Goal: Book appointment/travel/reservation

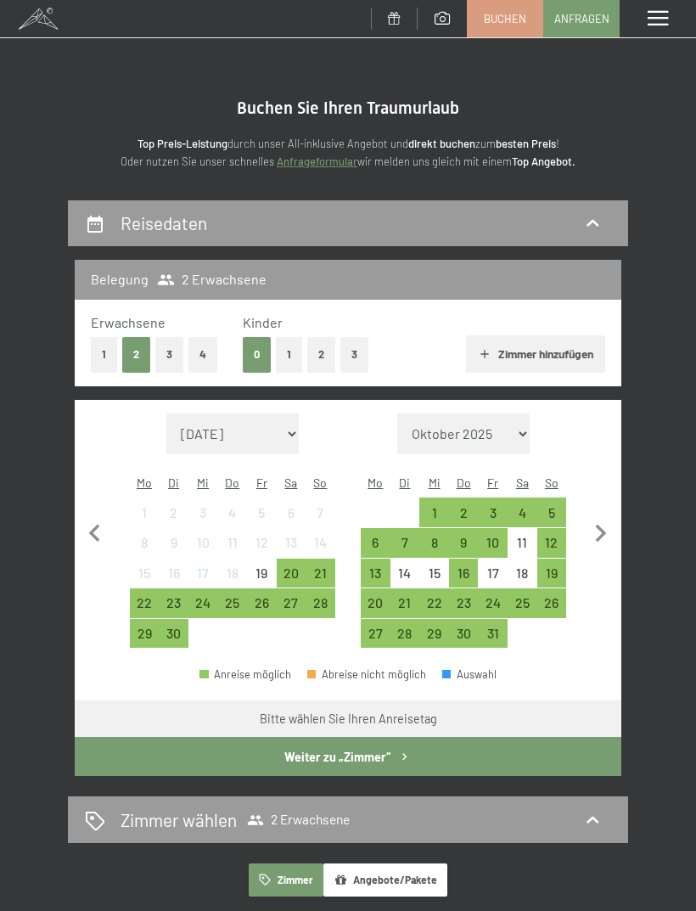
click at [205, 359] on button "4" at bounding box center [202, 354] width 29 height 35
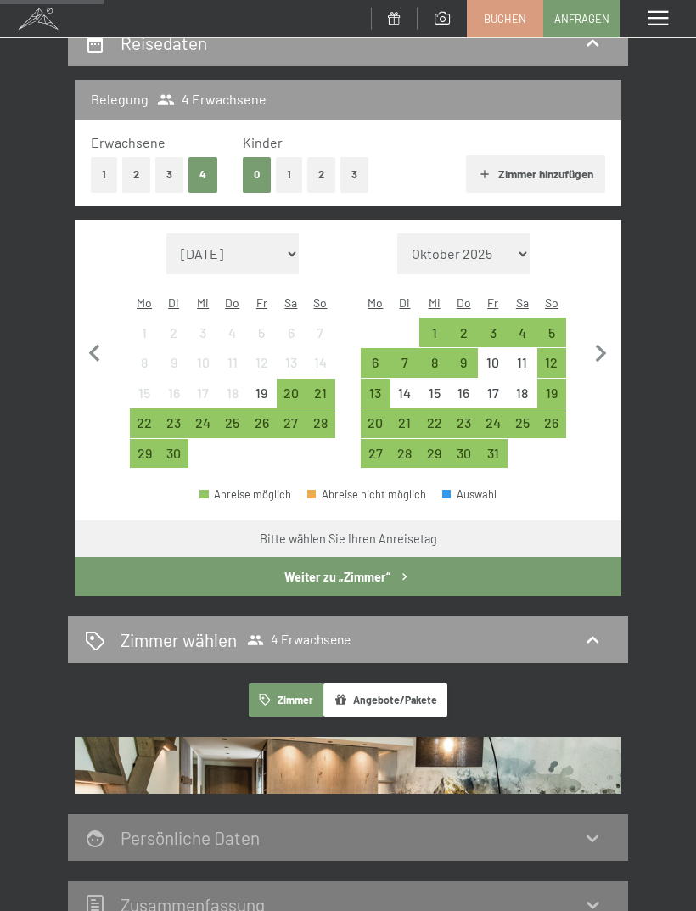
scroll to position [195, 0]
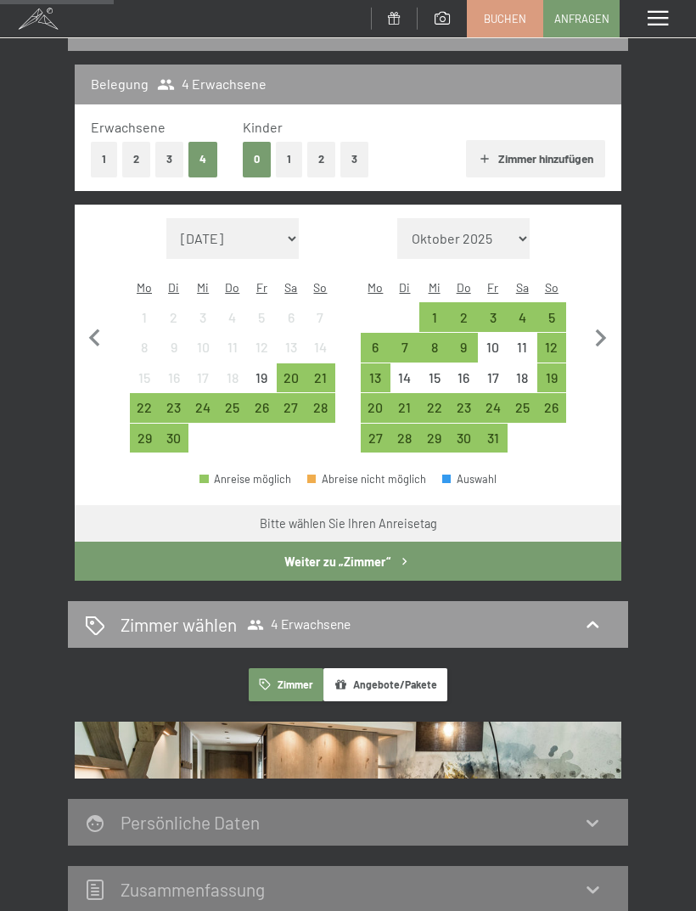
click at [605, 330] on icon "button" at bounding box center [601, 339] width 36 height 36
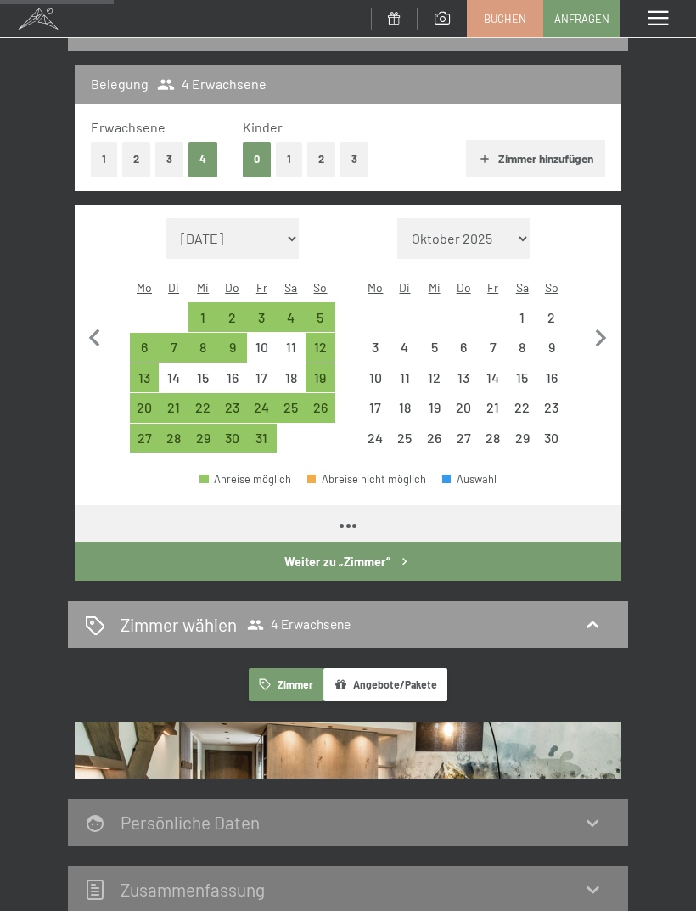
click at [605, 330] on icon "button" at bounding box center [601, 339] width 36 height 36
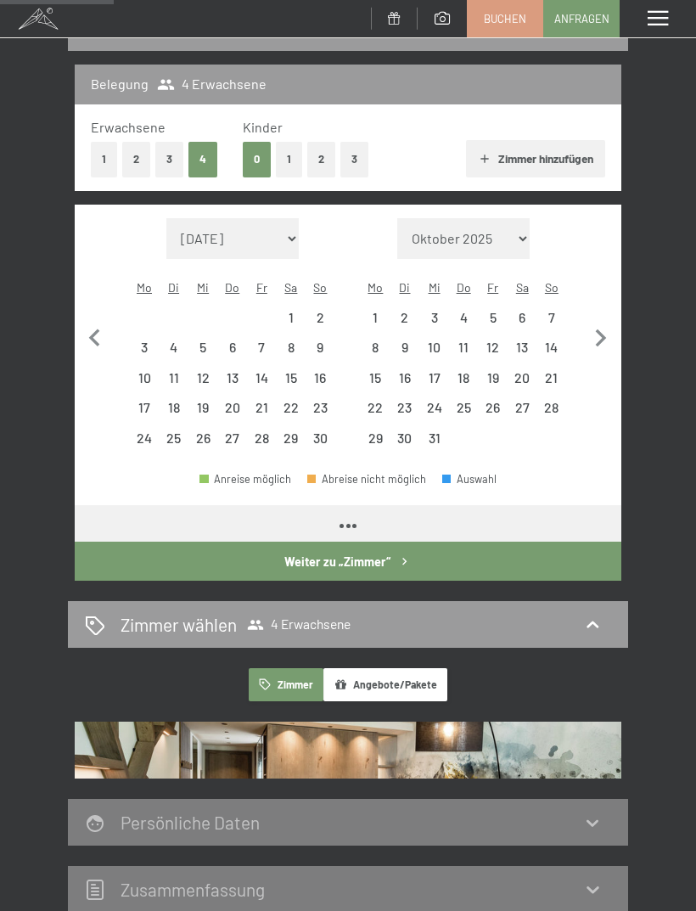
click at [602, 331] on icon "button" at bounding box center [601, 338] width 11 height 18
click at [601, 330] on icon "button" at bounding box center [601, 338] width 11 height 18
click at [602, 327] on icon "button" at bounding box center [601, 339] width 36 height 36
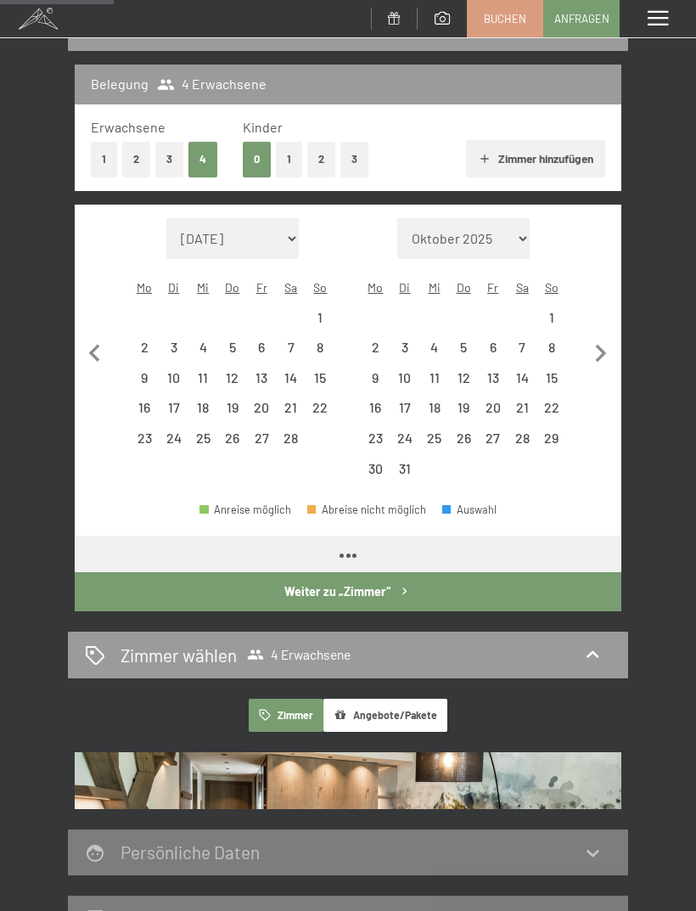
click at [601, 336] on icon "button" at bounding box center [601, 354] width 36 height 36
click at [600, 345] on icon "button" at bounding box center [601, 354] width 11 height 18
select select "[DATE]"
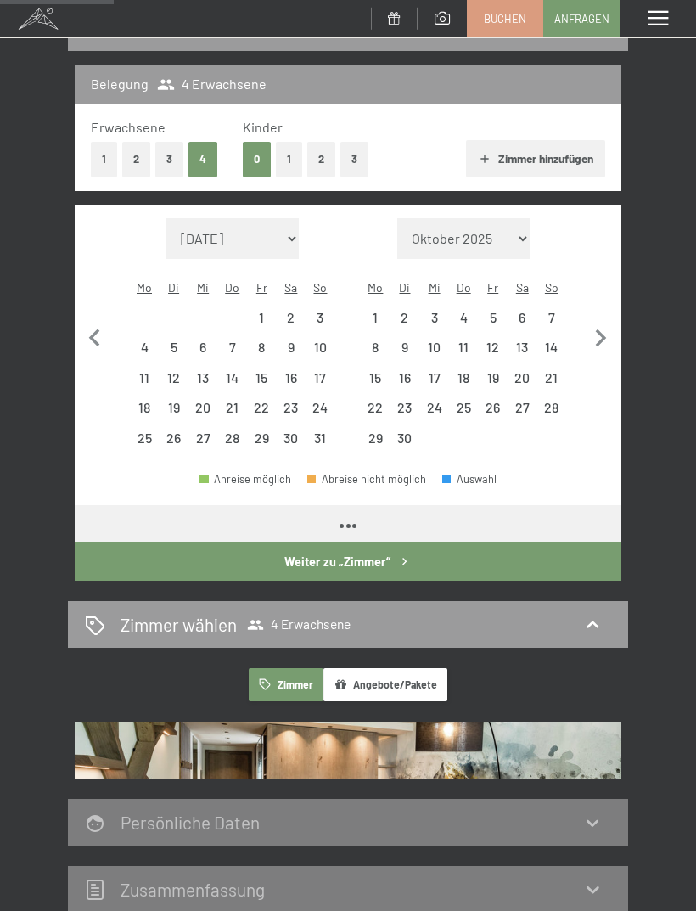
click at [599, 323] on icon "button" at bounding box center [601, 339] width 36 height 36
select select "[DATE]"
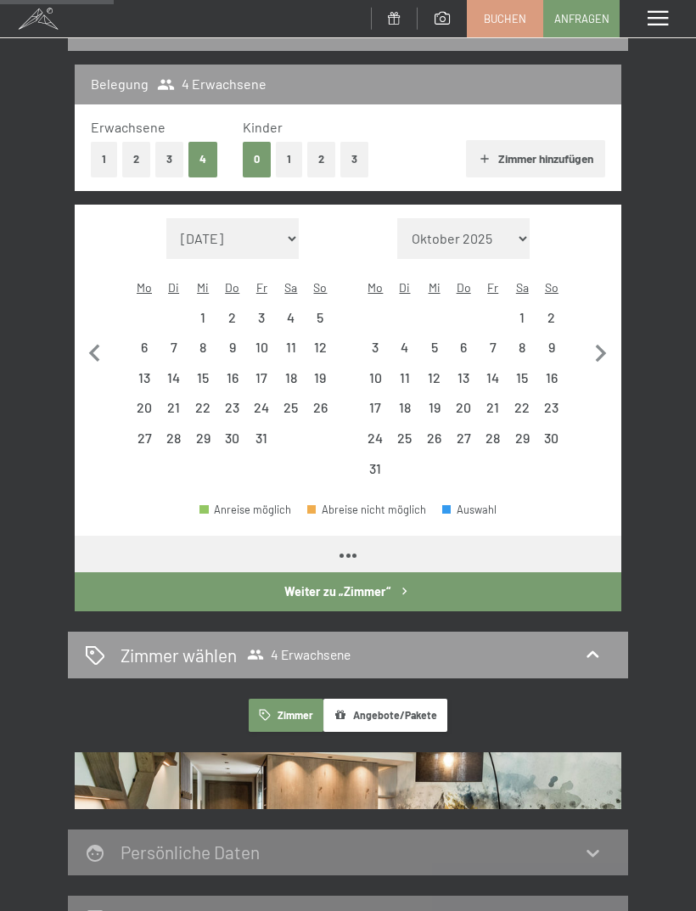
select select "[DATE]"
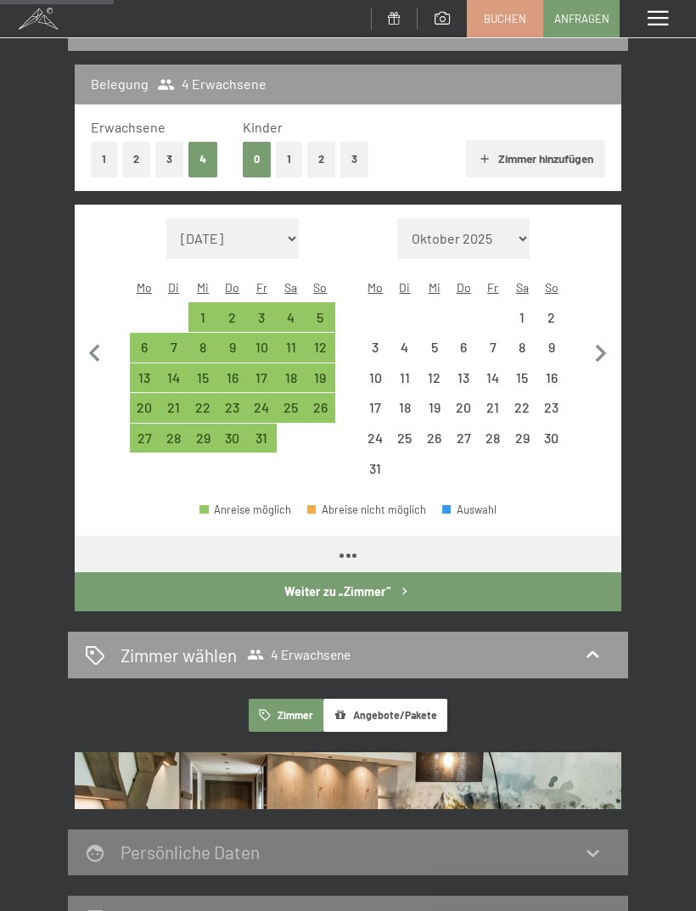
select select "[DATE]"
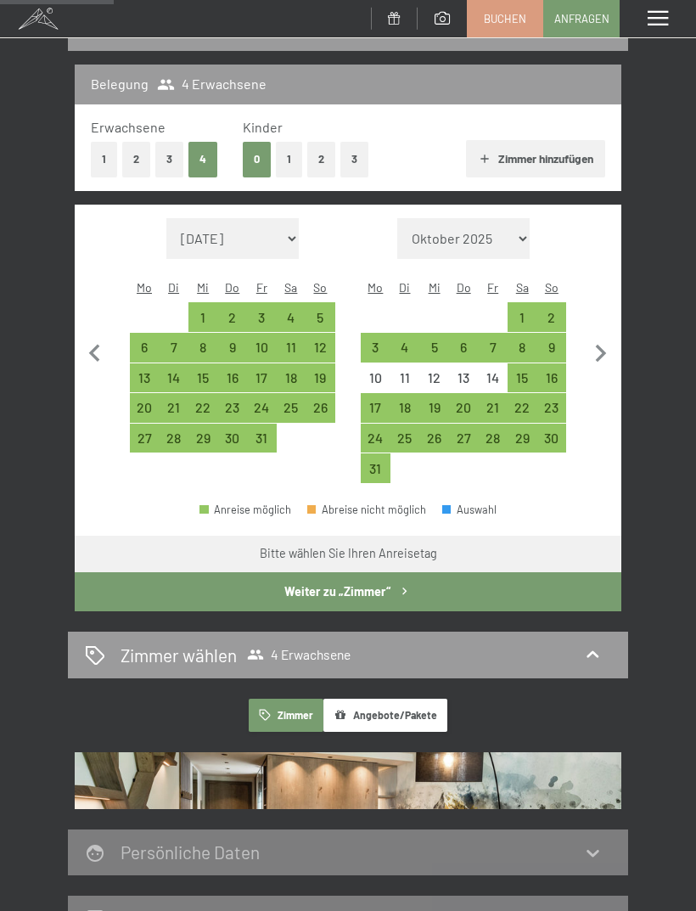
click at [529, 311] on div "1" at bounding box center [522, 324] width 26 height 26
select select "[DATE]"
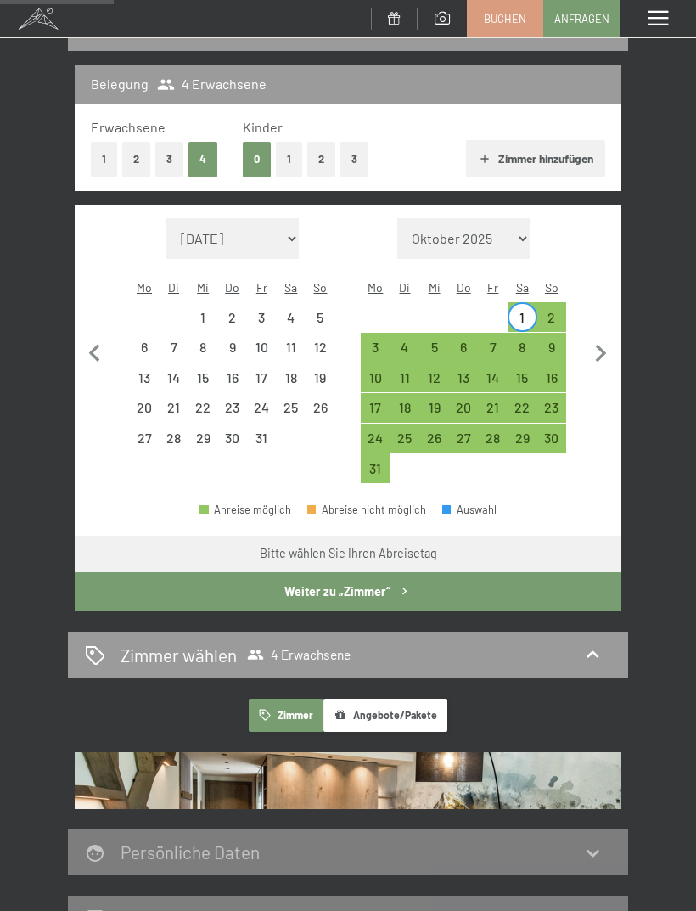
click at [529, 340] on div "8" at bounding box center [522, 353] width 26 height 26
select select "[DATE]"
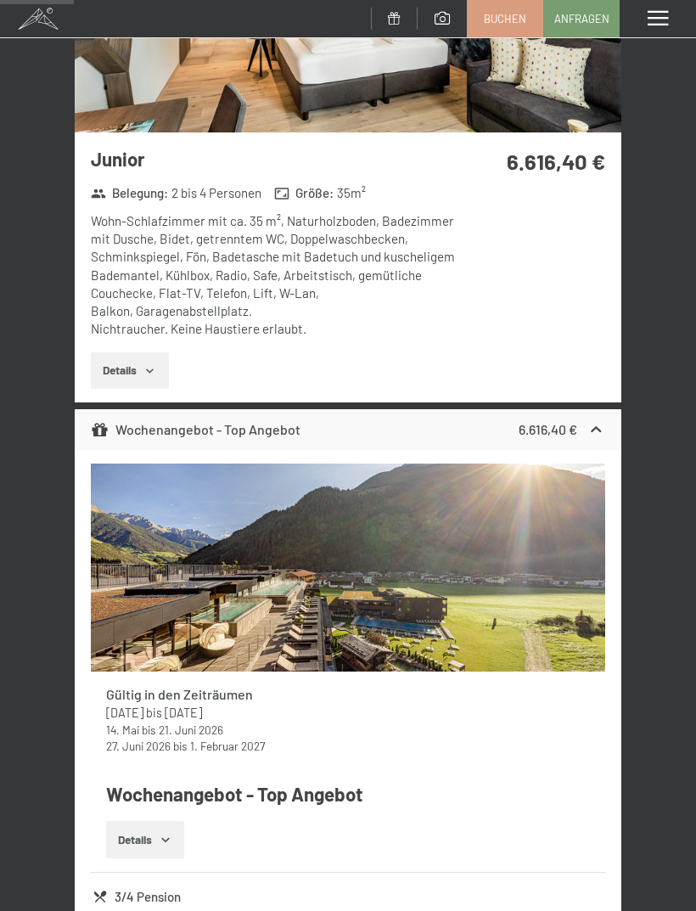
scroll to position [1041, 0]
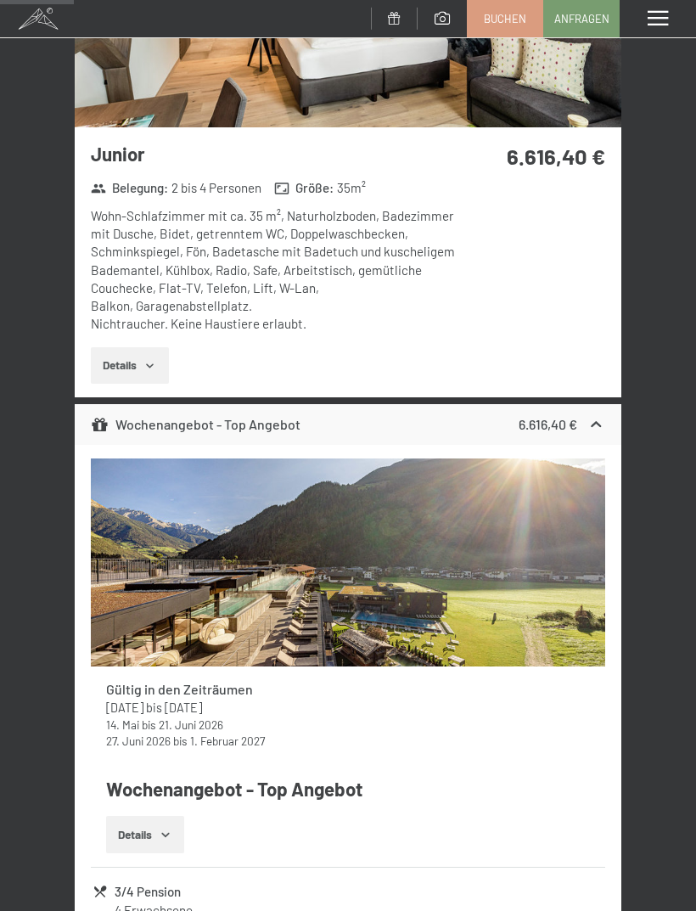
click at [98, 347] on button "Details" at bounding box center [129, 365] width 77 height 37
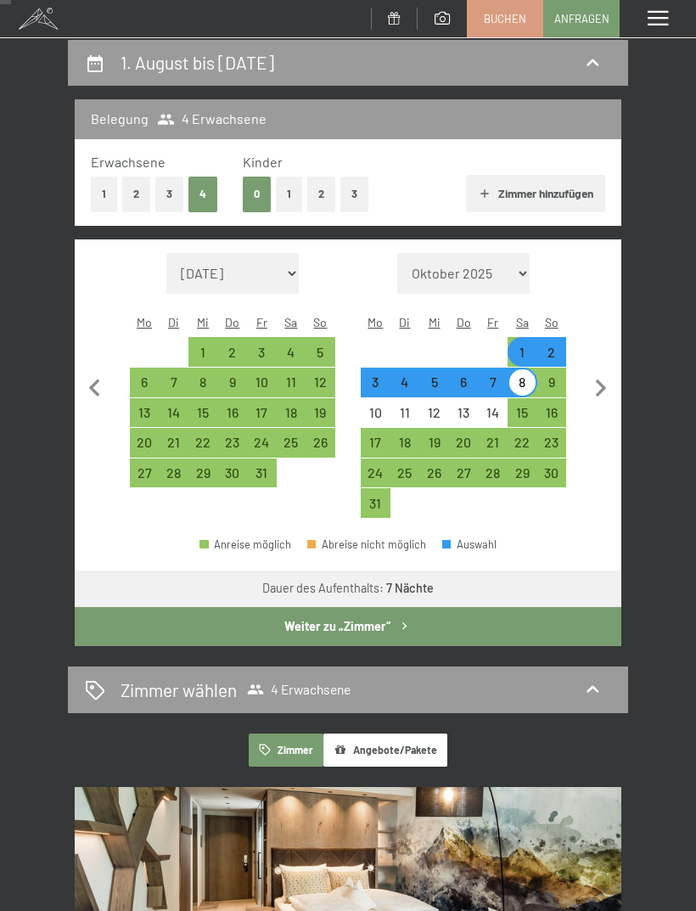
scroll to position [0, 0]
